Goal: Transaction & Acquisition: Purchase product/service

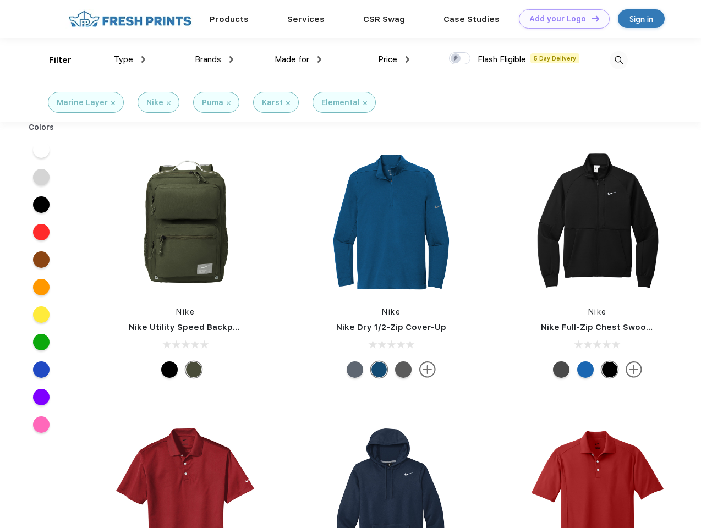
scroll to position [1, 0]
click at [560, 19] on link "Add your Logo Design Tool" at bounding box center [564, 18] width 91 height 19
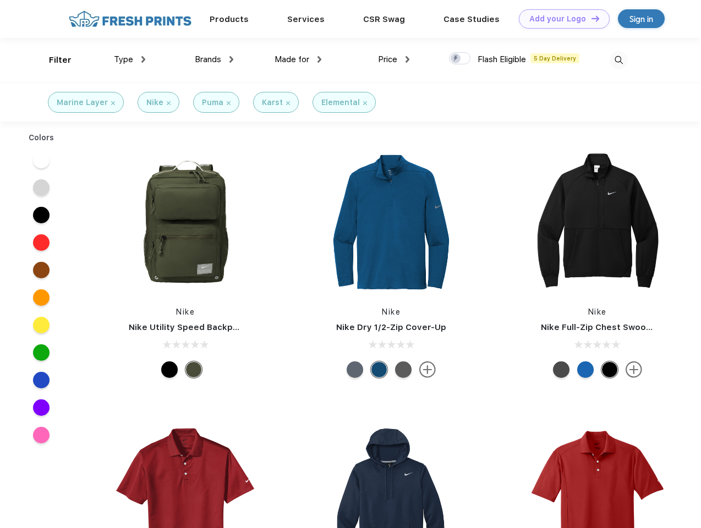
click at [0, 0] on div "Design Tool" at bounding box center [0, 0] width 0 height 0
click at [591, 18] on link "Add your Logo Design Tool" at bounding box center [564, 18] width 91 height 19
click at [53, 60] on div "Filter" at bounding box center [60, 60] width 23 height 13
click at [130, 59] on span "Type" at bounding box center [123, 60] width 19 height 10
click at [214, 59] on span "Brands" at bounding box center [208, 60] width 26 height 10
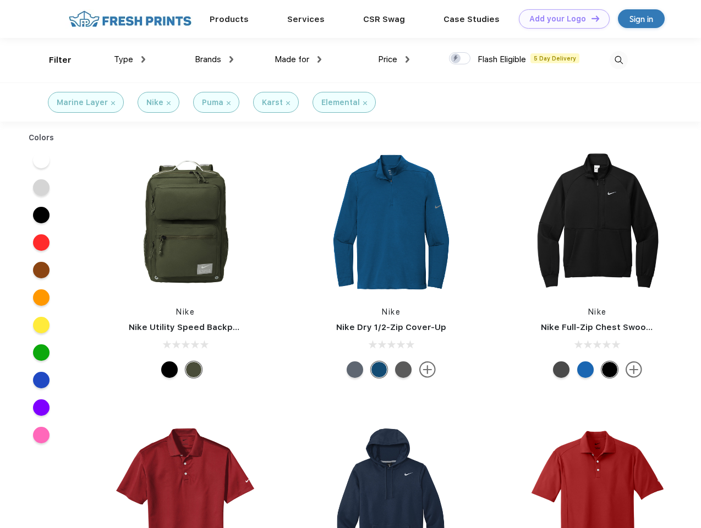
click at [298, 59] on span "Made for" at bounding box center [292, 60] width 35 height 10
click at [394, 59] on span "Price" at bounding box center [387, 60] width 19 height 10
click at [460, 59] on div at bounding box center [459, 58] width 21 height 12
click at [456, 59] on input "checkbox" at bounding box center [452, 55] width 7 height 7
click at [619, 60] on img at bounding box center [619, 60] width 18 height 18
